Goal: Task Accomplishment & Management: Manage account settings

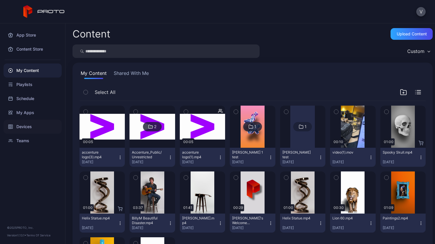
click at [37, 126] on div "Devices" at bounding box center [33, 127] width 58 height 14
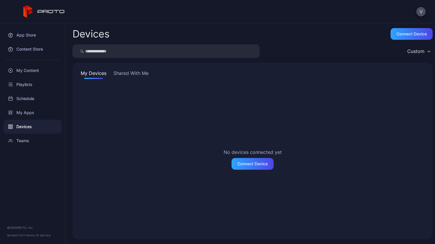
click at [136, 76] on button "Shared With Me" at bounding box center [130, 74] width 37 height 9
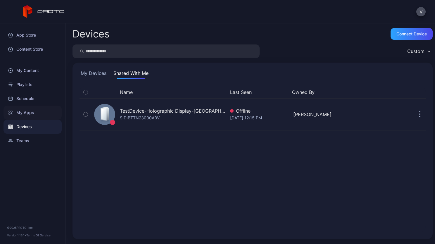
click at [35, 111] on div "My Apps" at bounding box center [33, 113] width 58 height 14
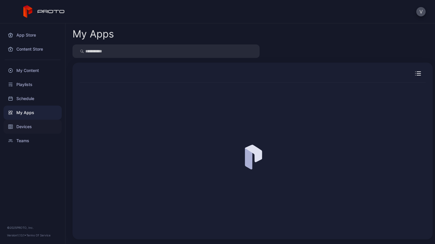
click at [26, 126] on div "Devices" at bounding box center [33, 127] width 58 height 14
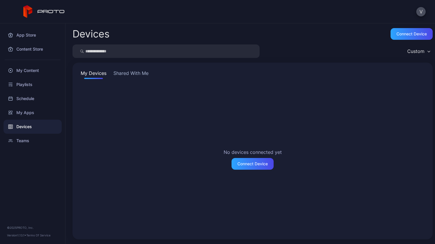
click at [126, 77] on button "Shared With Me" at bounding box center [130, 74] width 37 height 9
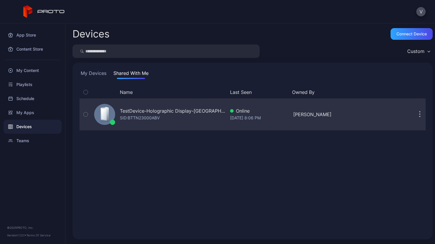
click at [420, 111] on icon "button" at bounding box center [420, 111] width 1 height 1
click at [146, 114] on div "SID: BTTN23000ABV" at bounding box center [140, 117] width 40 height 7
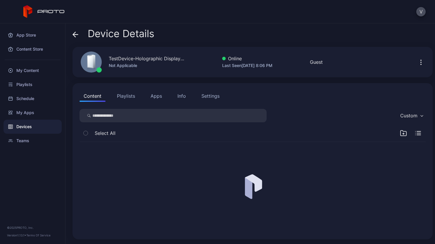
click at [212, 99] on div "Settings" at bounding box center [211, 95] width 18 height 7
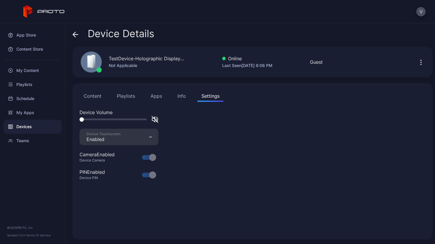
click at [179, 97] on div "Info" at bounding box center [182, 95] width 8 height 7
